Goal: Task Accomplishment & Management: Complete application form

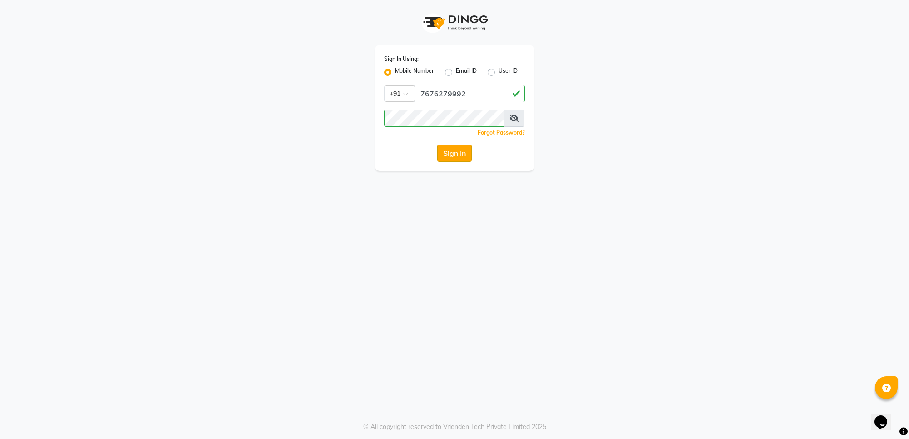
click at [462, 153] on button "Sign In" at bounding box center [454, 153] width 35 height 17
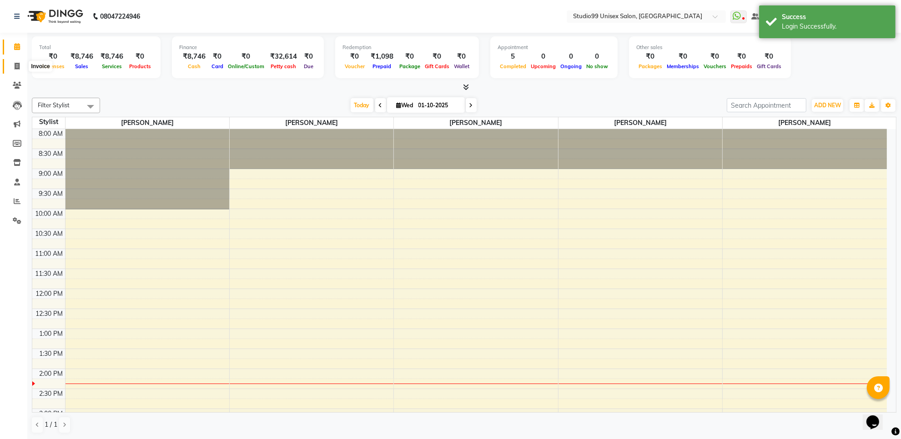
click at [15, 67] on icon at bounding box center [17, 66] width 5 height 7
select select "7323"
select select "service"
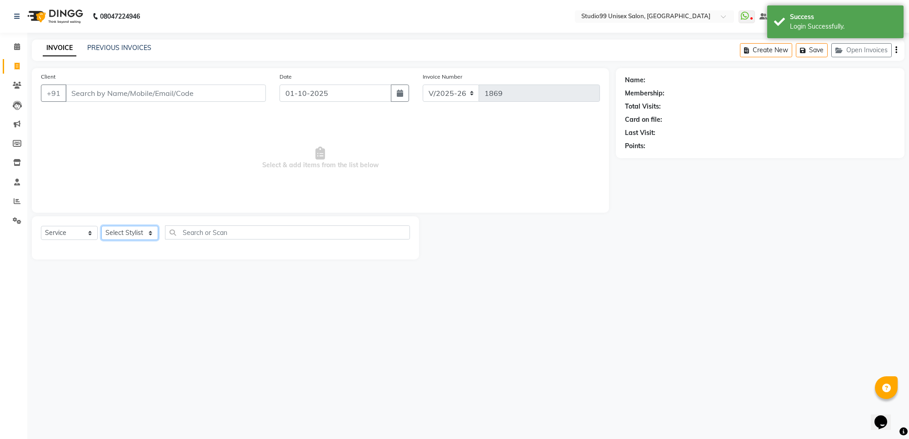
click at [141, 235] on select "Select Stylist Manager [PERSON_NAME] [PERSON_NAME] [PERSON_NAME]" at bounding box center [129, 233] width 57 height 14
select select "63731"
click at [101, 226] on select "Select Stylist Manager [PERSON_NAME] [PERSON_NAME] [PERSON_NAME]" at bounding box center [129, 233] width 57 height 14
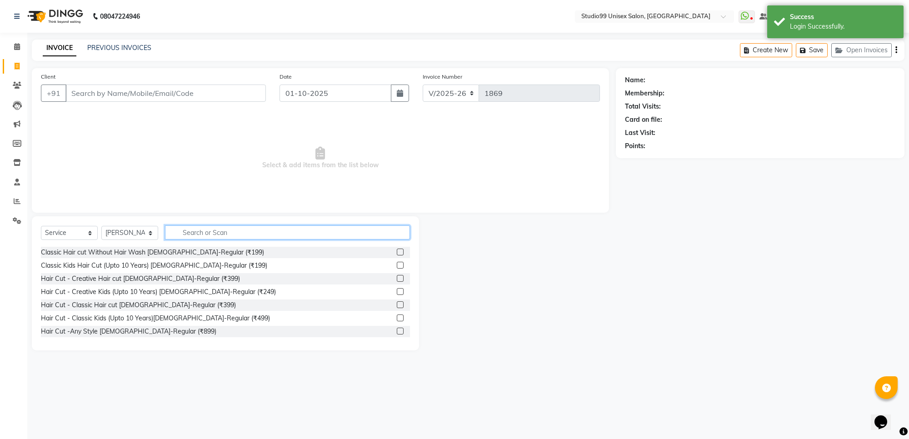
click at [215, 231] on input "text" at bounding box center [287, 233] width 245 height 14
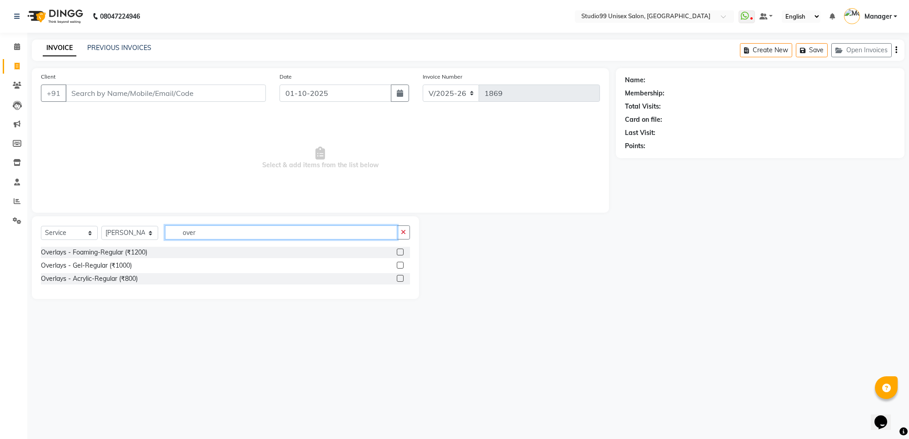
type input "over"
click at [399, 265] on label at bounding box center [400, 265] width 7 height 7
click at [399, 265] on input "checkbox" at bounding box center [400, 266] width 6 height 6
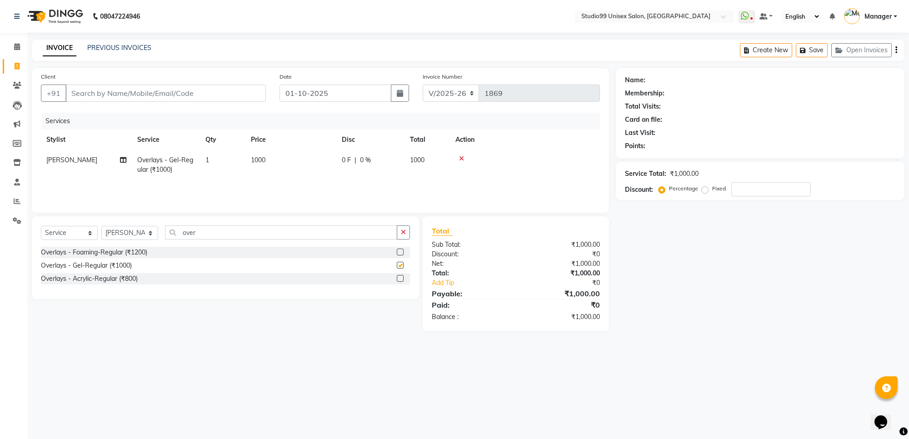
checkbox input "false"
click at [117, 90] on input "Client" at bounding box center [165, 93] width 201 height 17
type input "S"
type input "0"
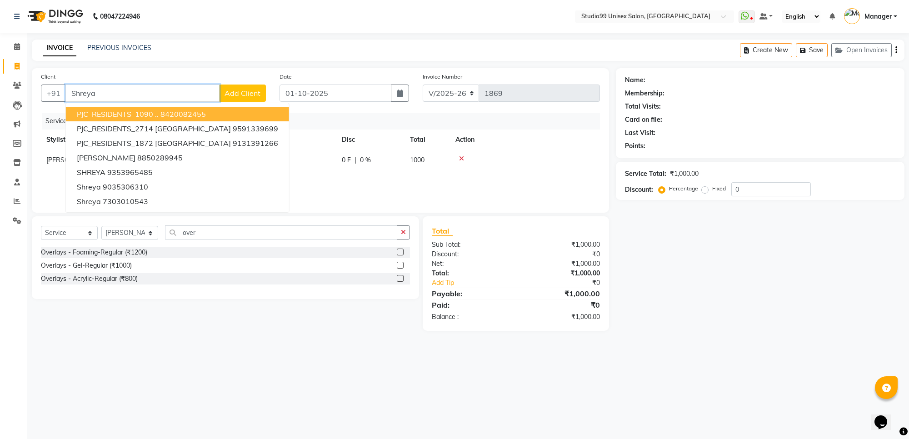
click at [171, 89] on input "Shreya" at bounding box center [142, 93] width 154 height 17
type input "S"
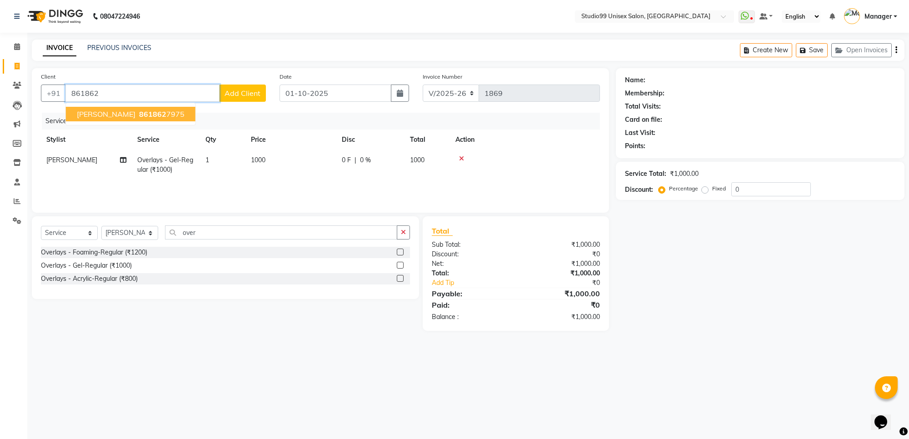
click at [139, 113] on span "861862" at bounding box center [152, 114] width 27 height 9
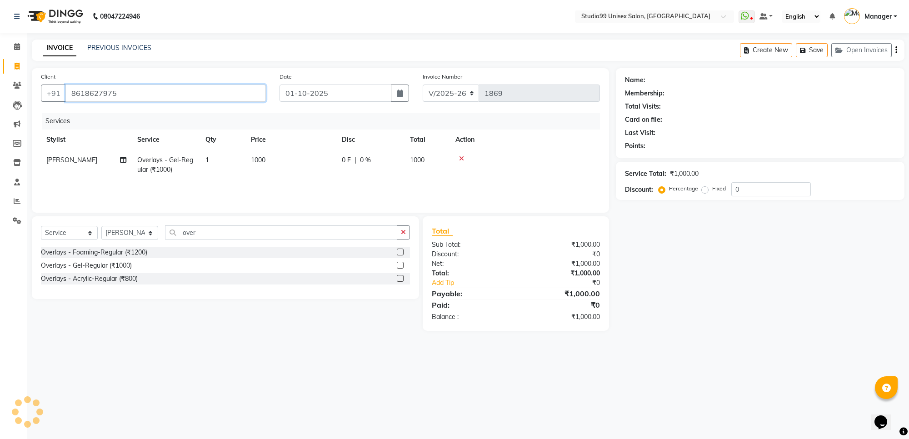
type input "8618627975"
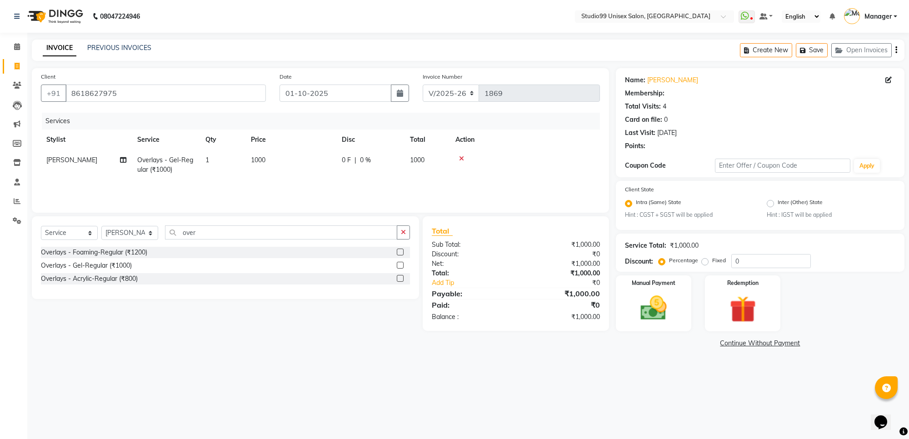
select select "1: Object"
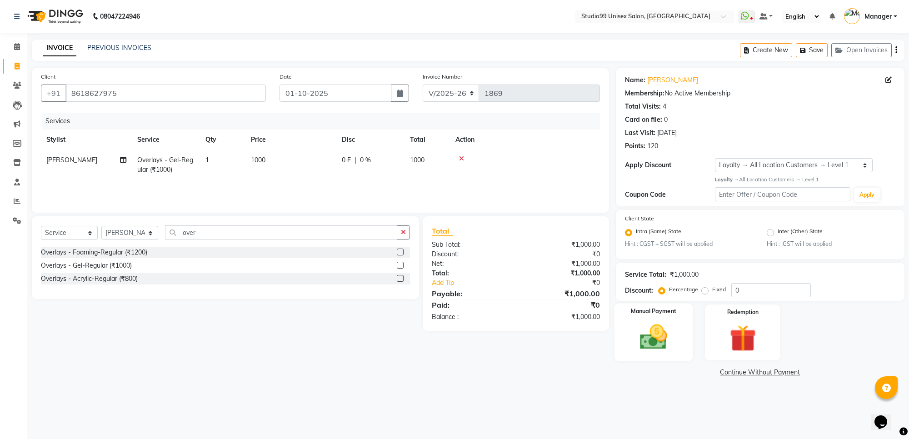
click at [656, 343] on img at bounding box center [654, 337] width 45 height 32
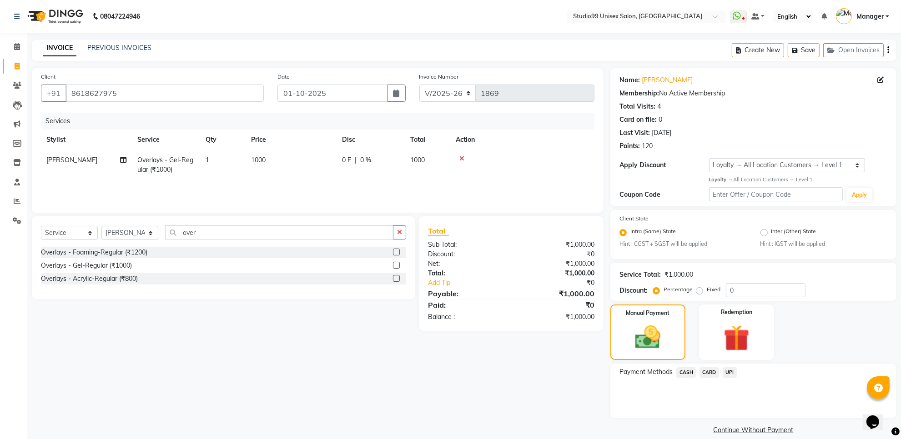
click at [728, 372] on span "UPI" at bounding box center [730, 372] width 14 height 10
click at [744, 419] on button "Add Payment" at bounding box center [800, 421] width 174 height 14
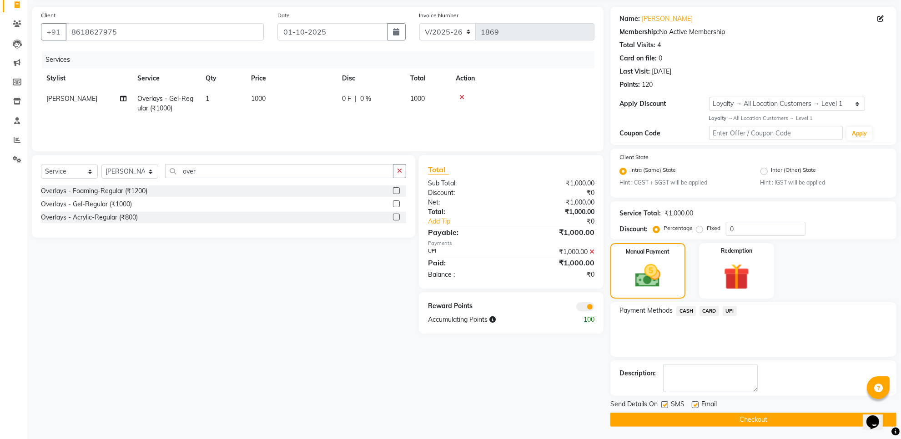
scroll to position [62, 0]
click at [740, 418] on button "Checkout" at bounding box center [753, 419] width 286 height 14
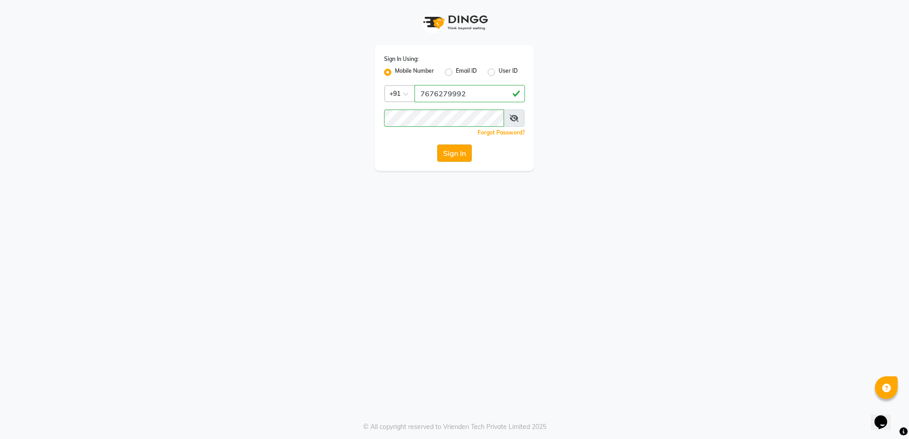
click at [450, 153] on button "Sign In" at bounding box center [454, 153] width 35 height 17
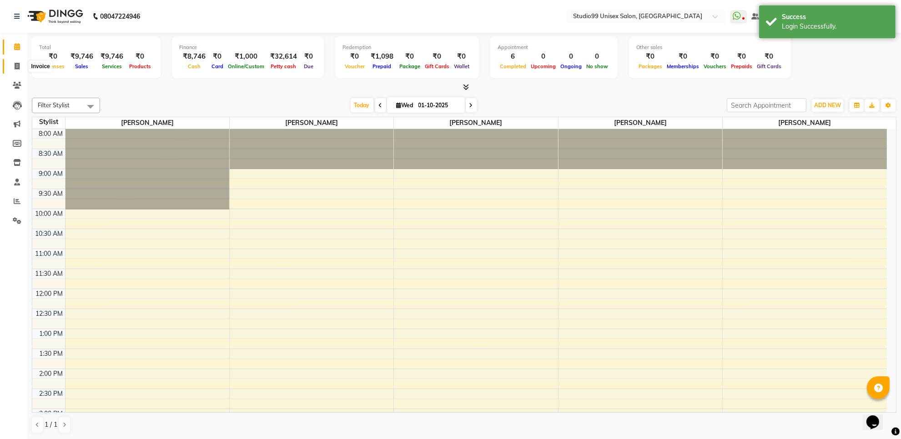
click at [17, 63] on icon at bounding box center [17, 66] width 5 height 7
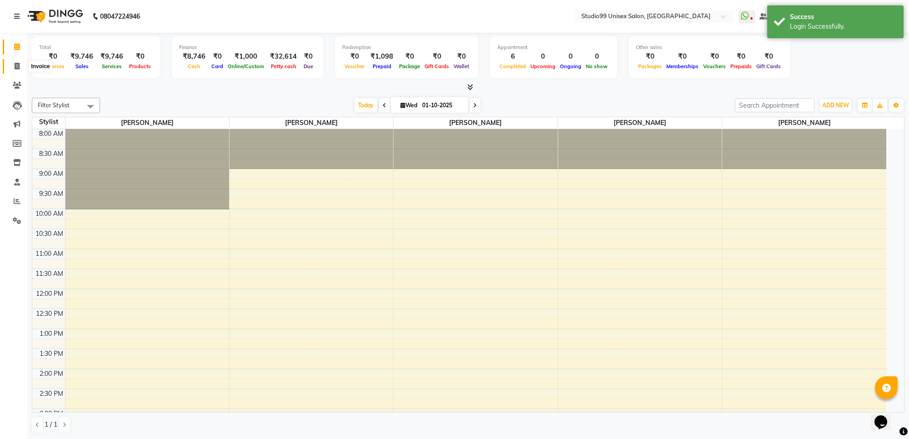
select select "7323"
select select "service"
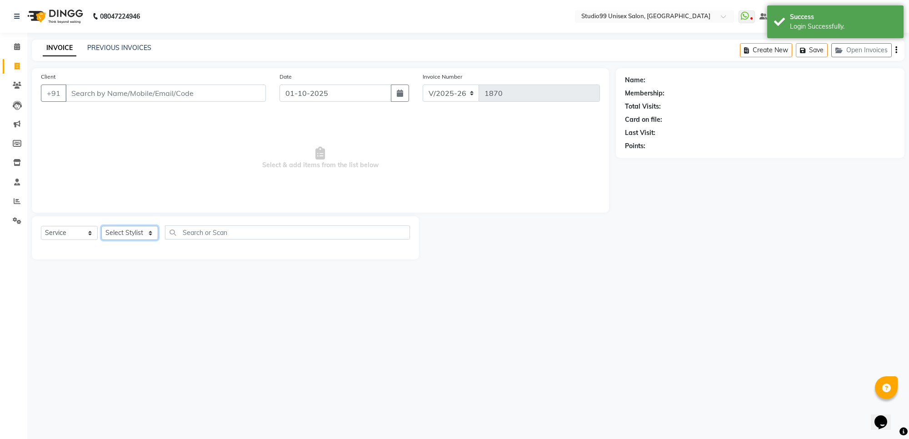
click at [141, 230] on select "Select Stylist Manager [PERSON_NAME] [PERSON_NAME] [PERSON_NAME]" at bounding box center [129, 233] width 57 height 14
select select "63731"
click at [101, 226] on select "Select Stylist Manager [PERSON_NAME] [PERSON_NAME] [PERSON_NAME]" at bounding box center [129, 233] width 57 height 14
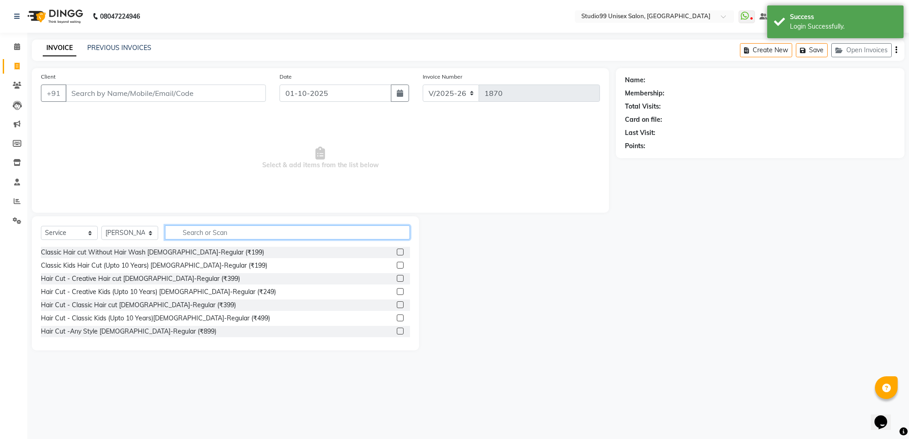
click at [221, 231] on input "text" at bounding box center [287, 233] width 245 height 14
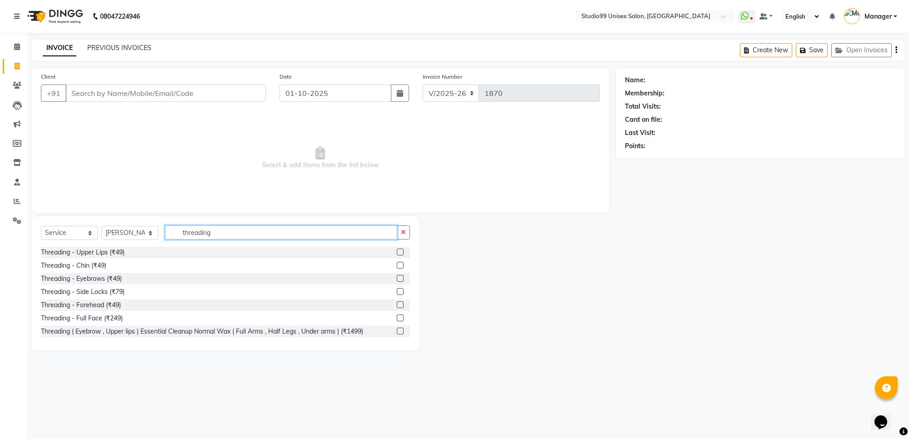
type input "threading"
click at [397, 254] on label at bounding box center [400, 252] width 7 height 7
click at [397, 254] on input "checkbox" at bounding box center [400, 253] width 6 height 6
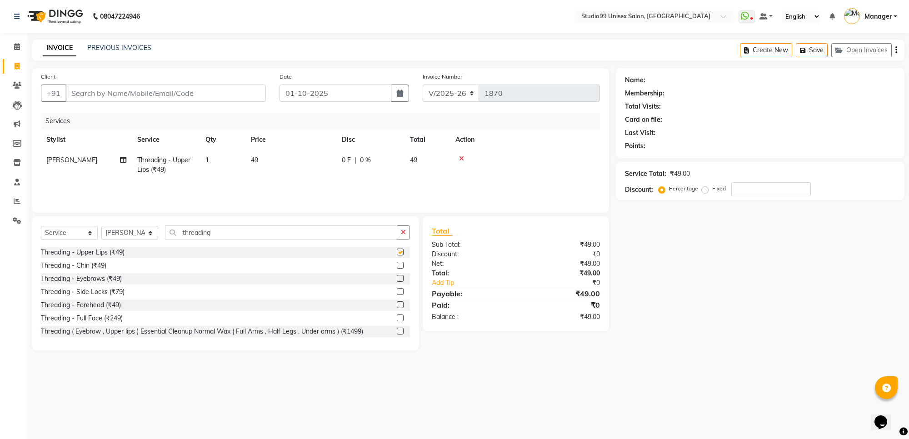
checkbox input "false"
click at [397, 265] on label at bounding box center [400, 265] width 7 height 7
click at [397, 265] on input "checkbox" at bounding box center [400, 266] width 6 height 6
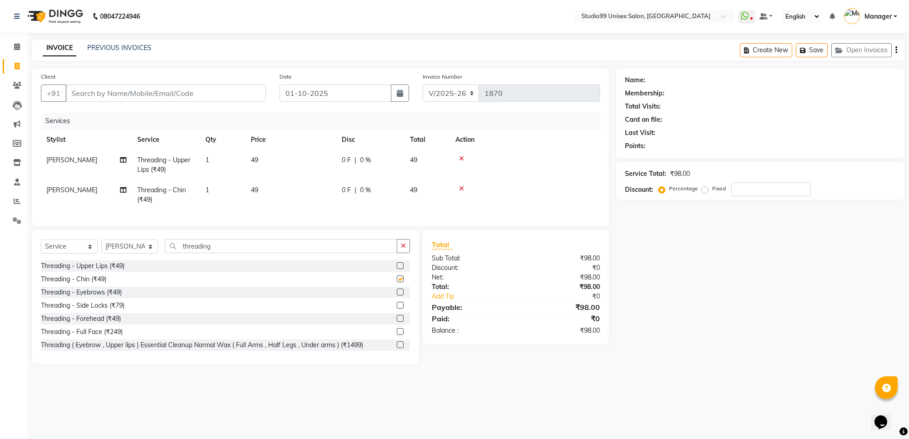
checkbox input "false"
click at [397, 296] on label at bounding box center [400, 292] width 7 height 7
click at [397, 296] on input "checkbox" at bounding box center [400, 293] width 6 height 6
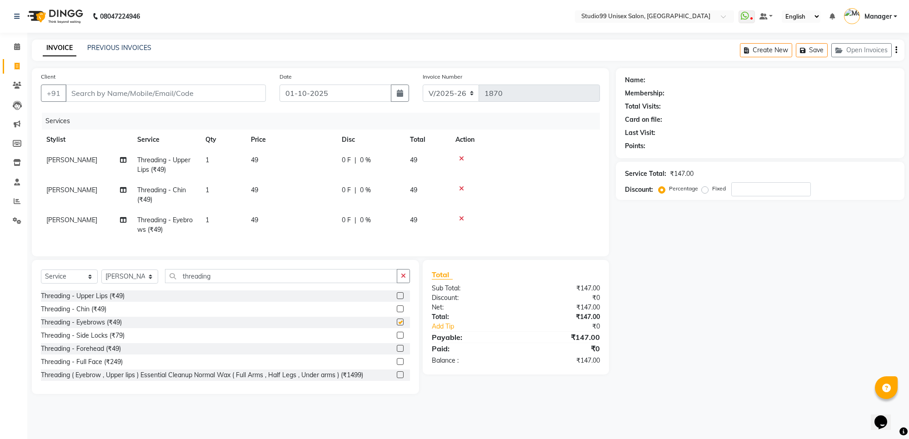
checkbox input "false"
click at [397, 339] on label at bounding box center [400, 335] width 7 height 7
click at [397, 339] on input "checkbox" at bounding box center [400, 336] width 6 height 6
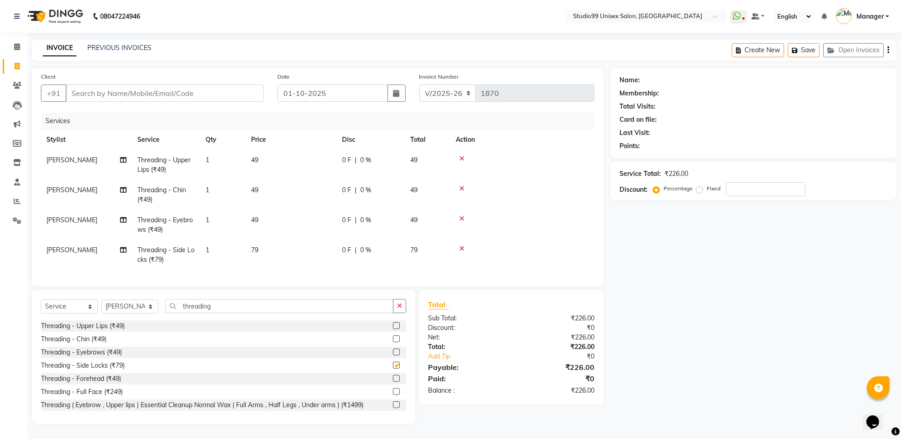
checkbox input "false"
click at [393, 382] on label at bounding box center [396, 378] width 7 height 7
click at [393, 382] on input "checkbox" at bounding box center [396, 379] width 6 height 6
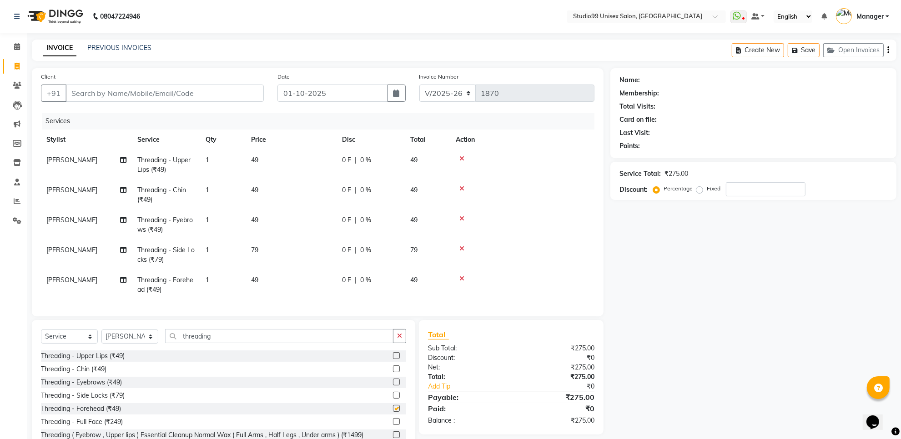
checkbox input "false"
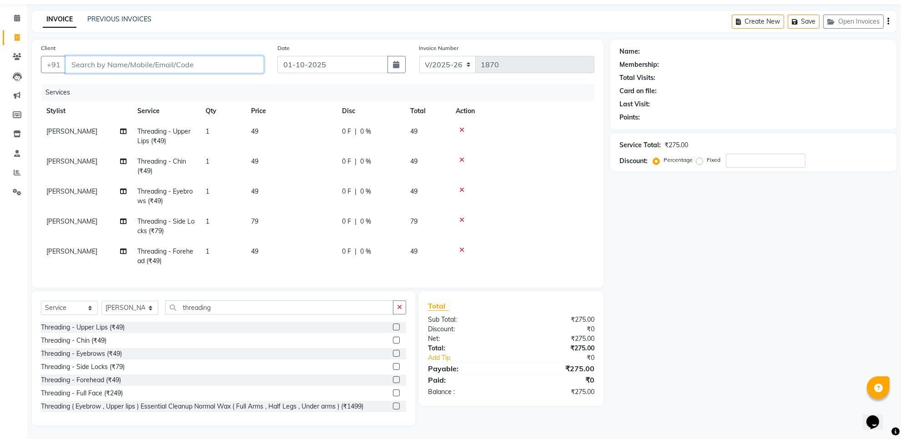
click at [221, 56] on input "Client" at bounding box center [164, 64] width 198 height 17
type input "9"
type input "0"
type input "9566040905"
click at [231, 60] on span "Add Client" at bounding box center [240, 64] width 36 height 9
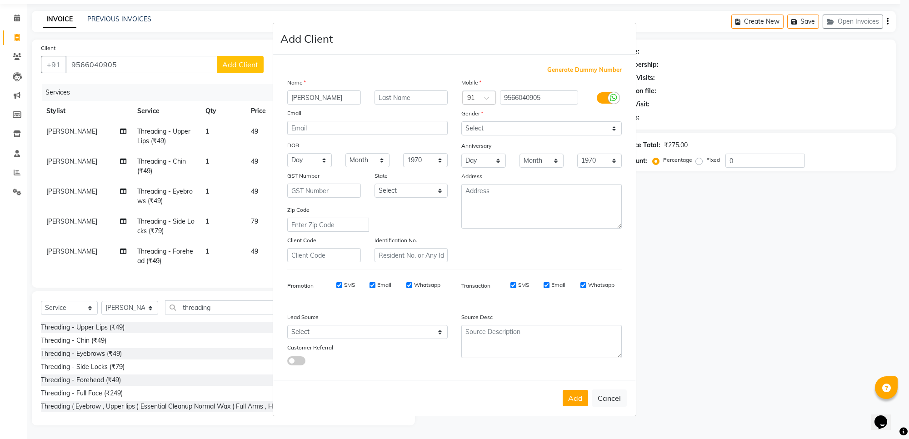
type input "[PERSON_NAME]"
click at [577, 214] on textarea at bounding box center [542, 206] width 161 height 45
type textarea "PJC"
click at [527, 130] on select "Select [DEMOGRAPHIC_DATA] [DEMOGRAPHIC_DATA] Other Prefer Not To Say" at bounding box center [542, 128] width 161 height 14
select select "[DEMOGRAPHIC_DATA]"
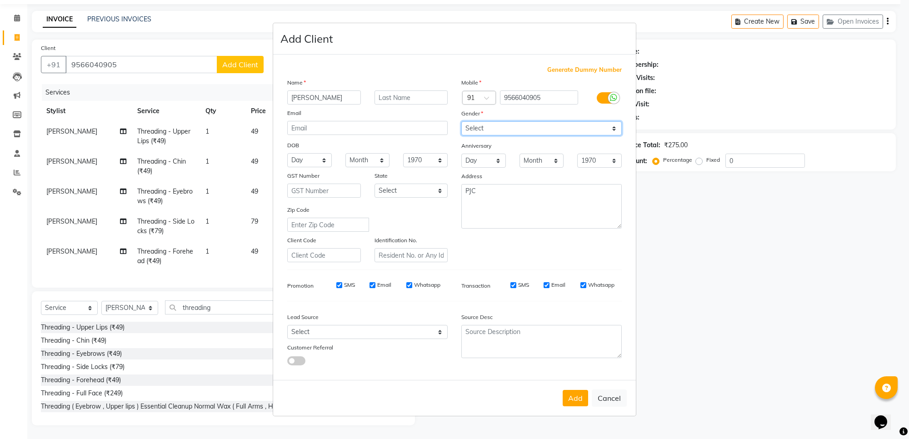
click at [462, 122] on select "Select [DEMOGRAPHIC_DATA] [DEMOGRAPHIC_DATA] Other Prefer Not To Say" at bounding box center [542, 128] width 161 height 14
click at [573, 398] on button "Add" at bounding box center [575, 398] width 25 height 16
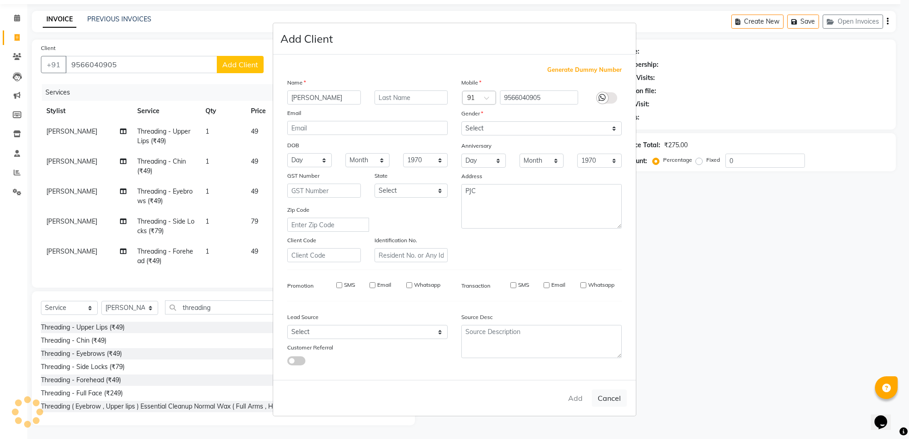
select select
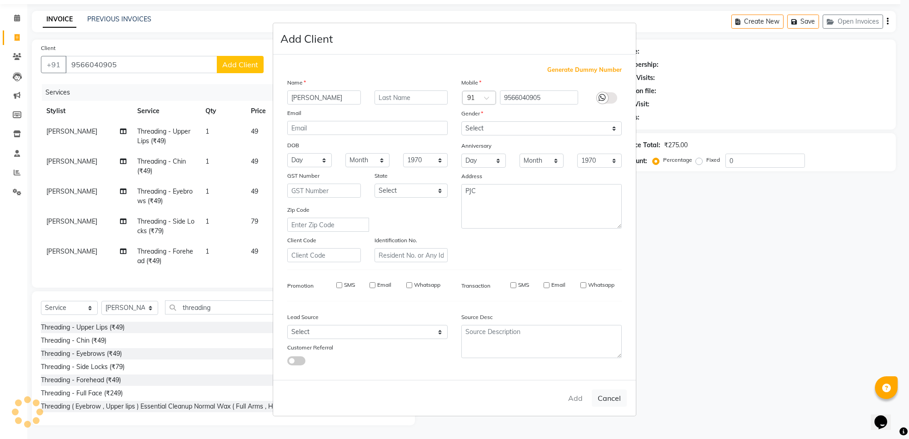
select select
checkbox input "false"
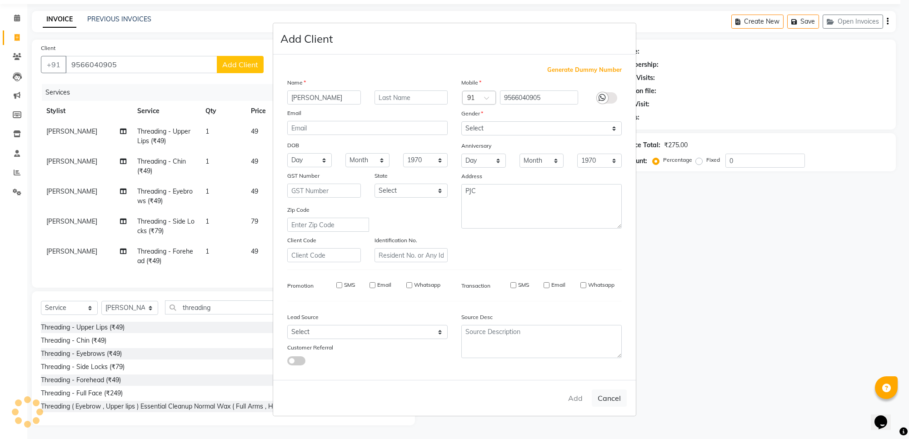
checkbox input "false"
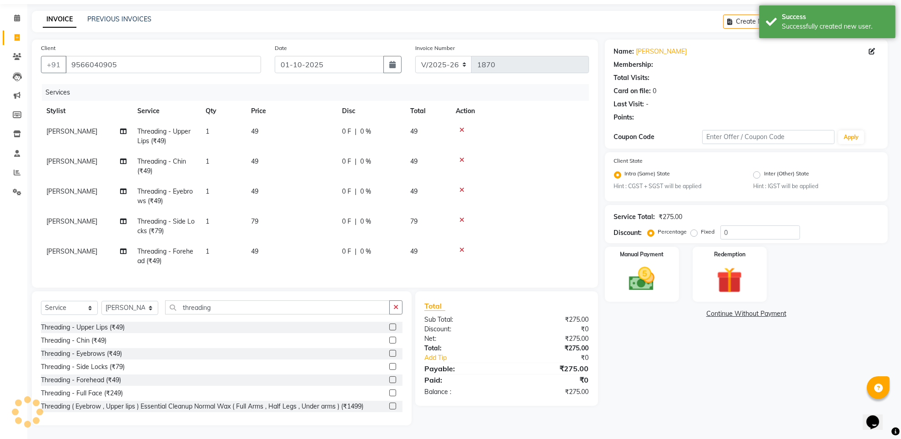
select select "1: Object"
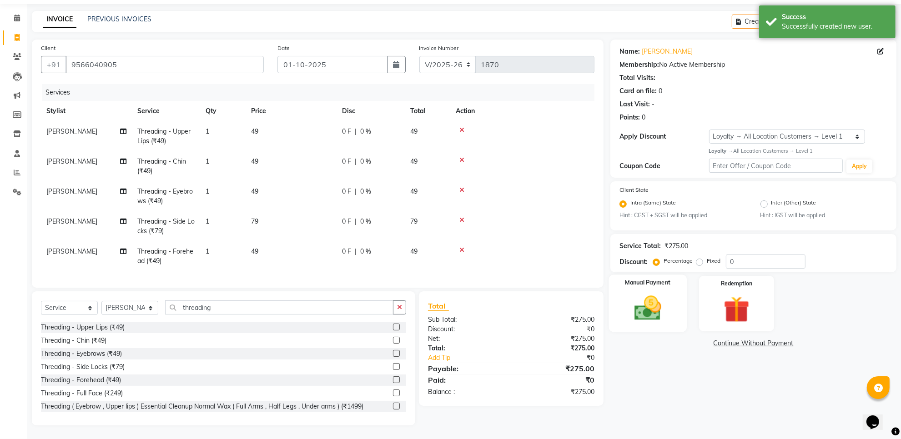
click at [656, 315] on img at bounding box center [648, 308] width 44 height 31
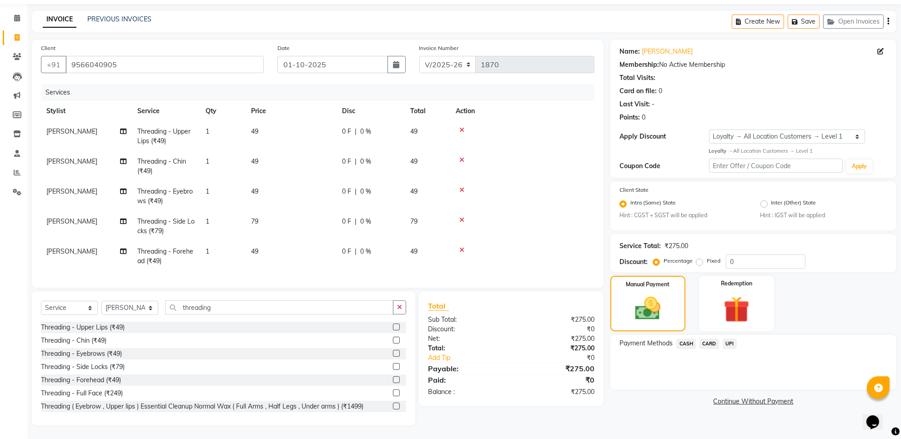
click at [728, 339] on span "UPI" at bounding box center [730, 344] width 14 height 10
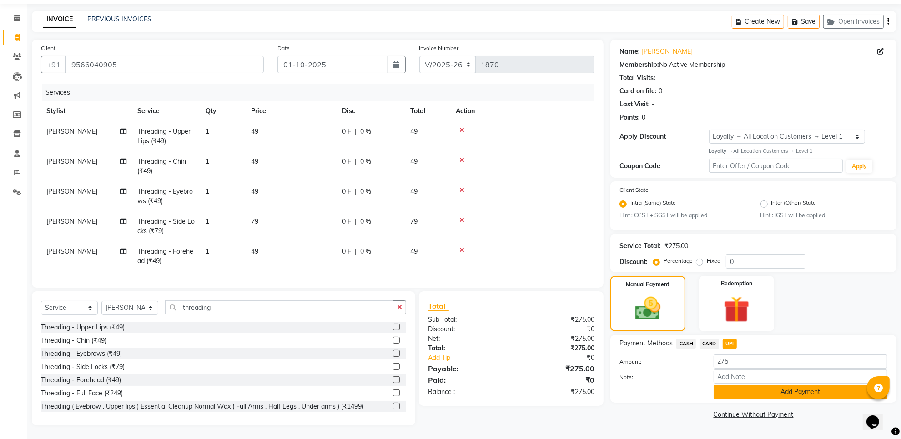
click at [731, 385] on button "Add Payment" at bounding box center [800, 392] width 174 height 14
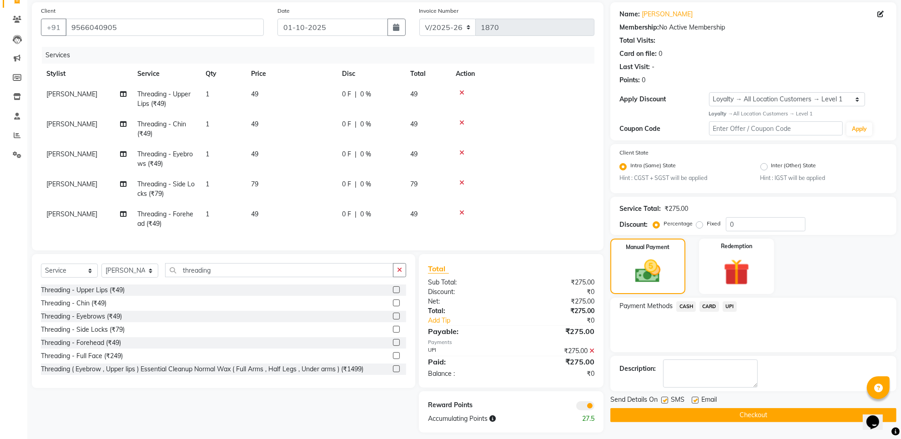
scroll to position [81, 0]
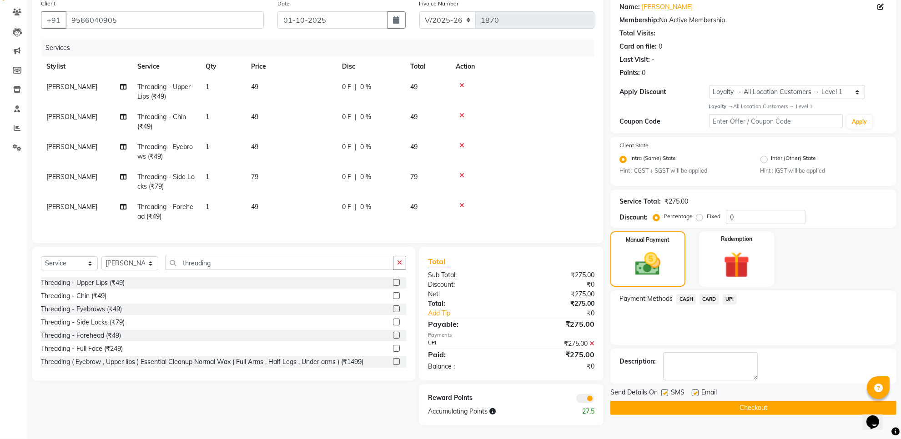
click at [731, 401] on button "Checkout" at bounding box center [753, 408] width 286 height 14
